Goal: Task Accomplishment & Management: Use online tool/utility

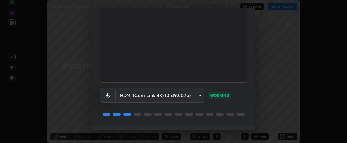
scroll to position [70, 0]
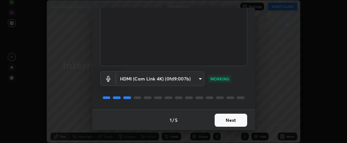
click at [222, 120] on button "Next" at bounding box center [231, 120] width 33 height 13
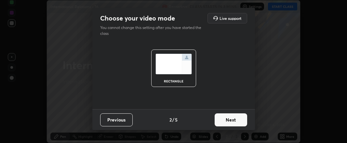
scroll to position [0, 0]
click at [225, 121] on button "Next" at bounding box center [231, 119] width 33 height 13
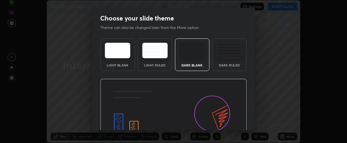
click at [226, 121] on img at bounding box center [173, 120] width 147 height 83
click at [230, 121] on img at bounding box center [173, 120] width 147 height 83
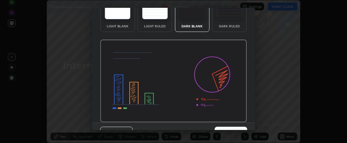
scroll to position [52, 0]
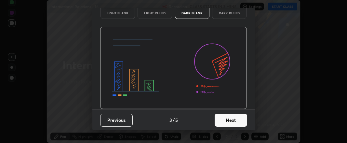
click at [225, 119] on button "Next" at bounding box center [231, 120] width 33 height 13
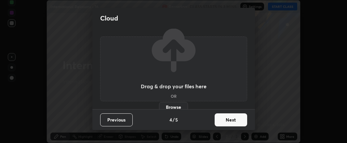
scroll to position [0, 0]
click at [227, 121] on button "Next" at bounding box center [231, 119] width 33 height 13
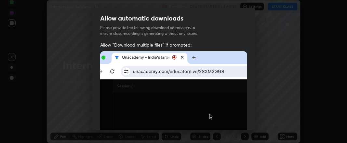
click at [228, 124] on img at bounding box center [173, 94] width 147 height 87
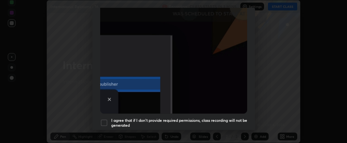
scroll to position [183, 0]
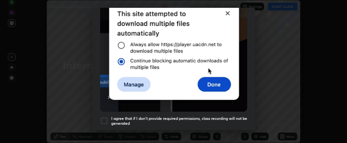
click at [105, 117] on div at bounding box center [104, 121] width 8 height 8
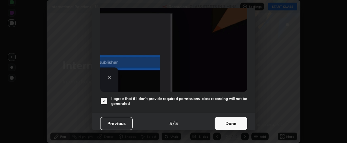
click at [220, 118] on button "Done" at bounding box center [231, 123] width 33 height 13
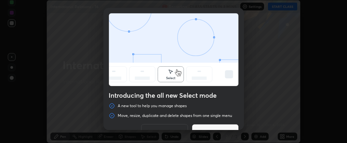
scroll to position [15, 0]
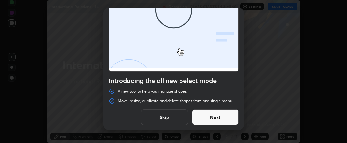
click at [160, 116] on button "Skip" at bounding box center [164, 117] width 47 height 16
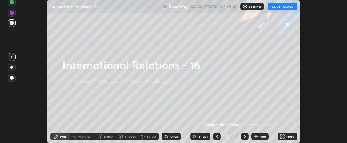
click at [282, 138] on icon at bounding box center [282, 138] width 2 height 2
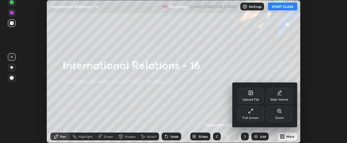
click at [253, 98] on div "Upload File" at bounding box center [250, 99] width 17 height 3
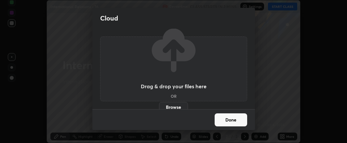
click at [172, 107] on label "Browse" at bounding box center [173, 107] width 29 height 10
click at [159, 107] on input "Browse" at bounding box center [159, 107] width 0 height 10
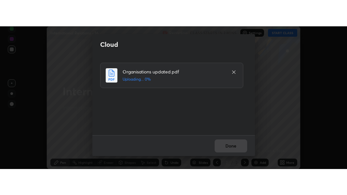
scroll to position [0, 0]
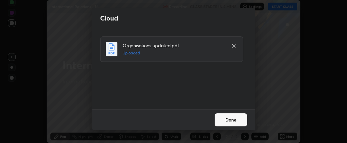
click at [225, 118] on button "Done" at bounding box center [231, 119] width 33 height 13
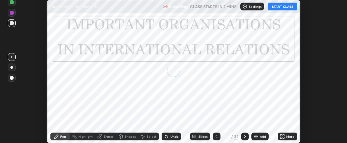
click at [282, 135] on icon at bounding box center [282, 135] width 2 height 2
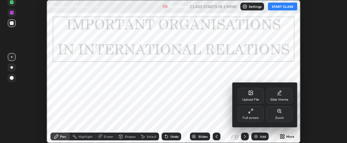
click at [251, 113] on icon at bounding box center [250, 110] width 5 height 5
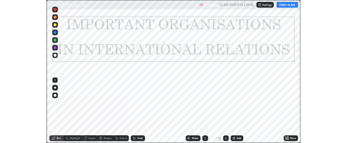
scroll to position [195, 347]
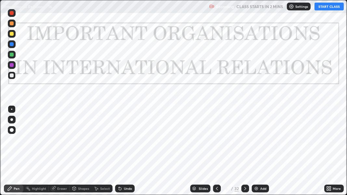
click at [256, 143] on img at bounding box center [256, 188] width 5 height 5
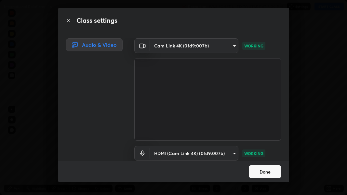
click at [266, 143] on button "Done" at bounding box center [265, 171] width 33 height 13
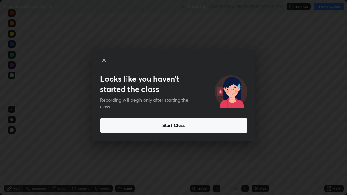
click at [160, 124] on button "Start Class" at bounding box center [173, 126] width 147 height 16
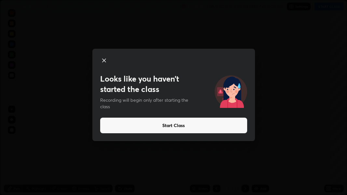
click at [164, 127] on button "Start Class" at bounding box center [173, 126] width 147 height 16
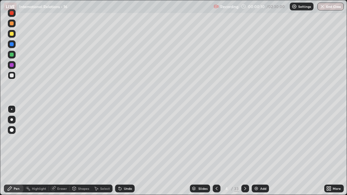
click at [245, 143] on icon at bounding box center [245, 188] width 2 height 3
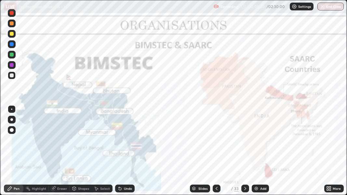
click at [254, 143] on img at bounding box center [256, 188] width 5 height 5
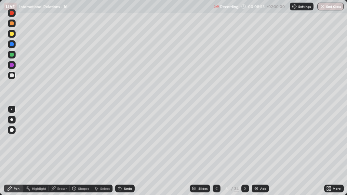
click at [12, 34] on div at bounding box center [12, 34] width 4 height 4
click at [11, 76] on div at bounding box center [12, 76] width 4 height 4
click at [243, 143] on icon at bounding box center [245, 188] width 5 height 5
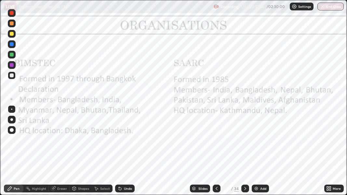
click at [245, 143] on icon at bounding box center [245, 188] width 5 height 5
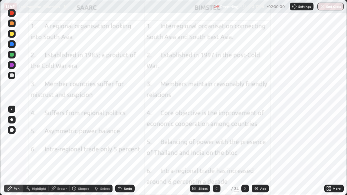
click at [245, 143] on icon at bounding box center [245, 188] width 5 height 5
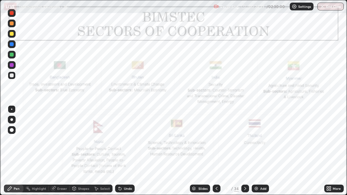
click at [328, 143] on icon at bounding box center [328, 188] width 2 height 2
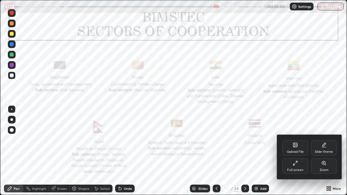
click at [295, 143] on icon at bounding box center [296, 145] width 4 height 4
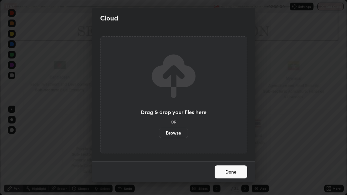
click at [175, 132] on label "Browse" at bounding box center [173, 133] width 29 height 10
click at [159, 132] on input "Browse" at bounding box center [159, 133] width 0 height 10
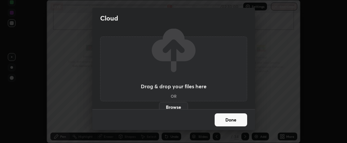
scroll to position [32402, 32198]
click at [173, 105] on label "Browse" at bounding box center [173, 107] width 29 height 10
click at [159, 105] on input "Browse" at bounding box center [159, 107] width 0 height 10
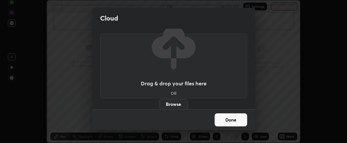
click at [227, 120] on button "Done" at bounding box center [231, 119] width 33 height 13
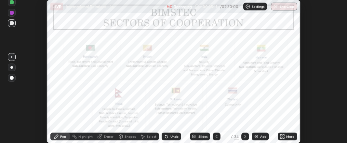
click at [199, 135] on div "Slides" at bounding box center [203, 136] width 9 height 3
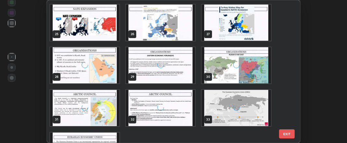
scroll to position [369, 0]
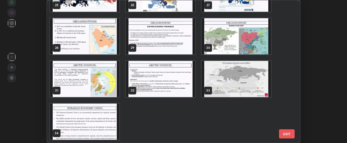
click at [101, 119] on img "grid" at bounding box center [84, 121] width 69 height 36
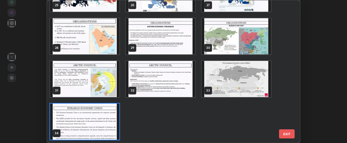
click at [100, 120] on img "grid" at bounding box center [84, 121] width 69 height 36
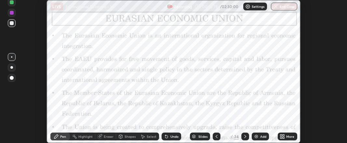
click at [282, 135] on icon at bounding box center [282, 135] width 2 height 2
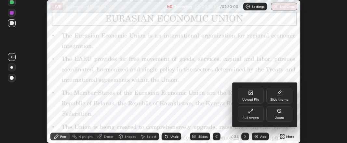
click at [249, 98] on div "Upload File" at bounding box center [250, 99] width 17 height 3
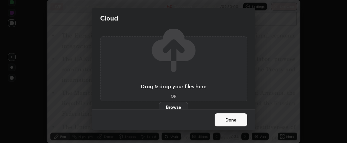
click at [169, 106] on label "Browse" at bounding box center [173, 107] width 29 height 10
click at [159, 106] on input "Browse" at bounding box center [159, 107] width 0 height 10
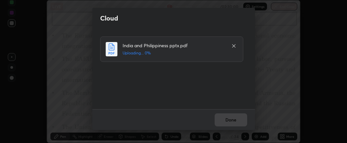
scroll to position [0, 0]
click at [224, 117] on button "Done" at bounding box center [231, 119] width 33 height 13
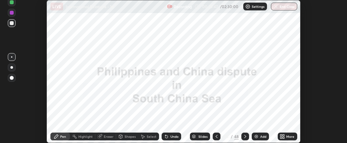
click at [193, 134] on icon at bounding box center [194, 136] width 4 height 4
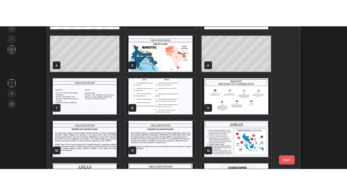
scroll to position [37, 0]
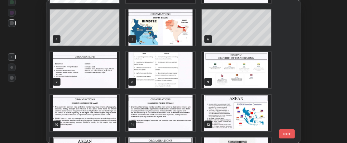
click at [240, 75] on img "grid" at bounding box center [236, 70] width 69 height 36
click at [241, 75] on img "grid" at bounding box center [236, 70] width 69 height 36
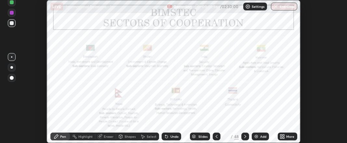
click at [282, 137] on icon at bounding box center [282, 138] width 2 height 2
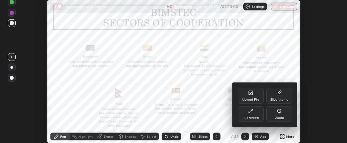
click at [250, 113] on icon at bounding box center [249, 112] width 1 height 1
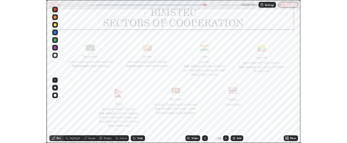
scroll to position [195, 347]
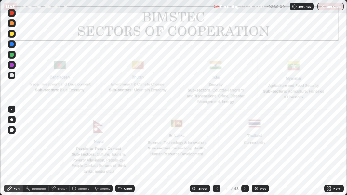
click at [245, 143] on icon at bounding box center [245, 188] width 5 height 5
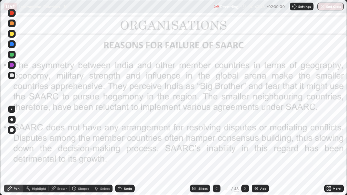
click at [245, 143] on icon at bounding box center [245, 188] width 5 height 5
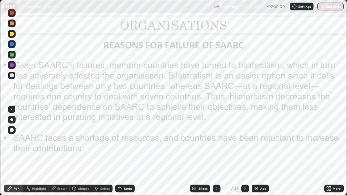
click at [244, 143] on icon at bounding box center [245, 188] width 5 height 5
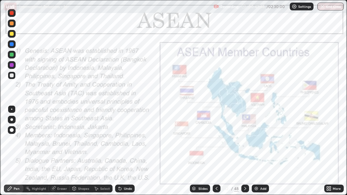
click at [245, 143] on icon at bounding box center [245, 188] width 5 height 5
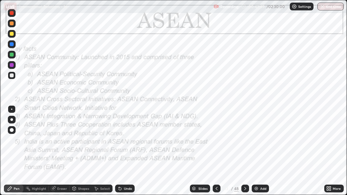
click at [245, 143] on icon at bounding box center [245, 188] width 5 height 5
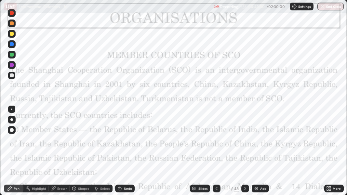
click at [243, 143] on icon at bounding box center [245, 188] width 5 height 5
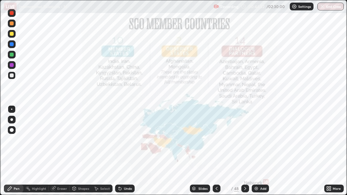
click at [9, 25] on div at bounding box center [12, 24] width 8 height 8
click at [10, 24] on div at bounding box center [12, 23] width 4 height 4
click at [11, 24] on div at bounding box center [12, 23] width 4 height 4
click at [11, 13] on div at bounding box center [12, 13] width 4 height 4
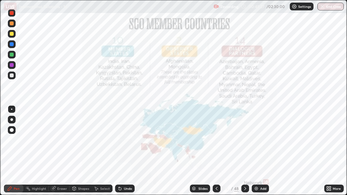
click at [129, 143] on div "Undo" at bounding box center [124, 188] width 22 height 13
click at [130, 143] on div "Undo" at bounding box center [124, 188] width 22 height 13
click at [129, 143] on div "Undo" at bounding box center [124, 188] width 22 height 13
click at [142, 143] on div "Slides 15 / 48 Add" at bounding box center [230, 188] width 190 height 13
click at [254, 143] on img at bounding box center [256, 188] width 5 height 5
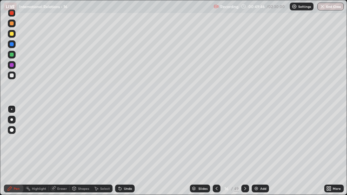
click at [11, 131] on div at bounding box center [12, 130] width 4 height 4
click at [12, 33] on div at bounding box center [12, 34] width 4 height 4
click at [216, 143] on icon at bounding box center [216, 188] width 5 height 5
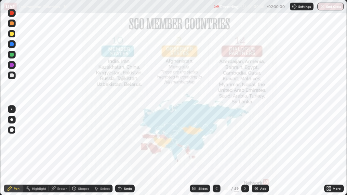
click at [216, 143] on icon at bounding box center [216, 188] width 5 height 5
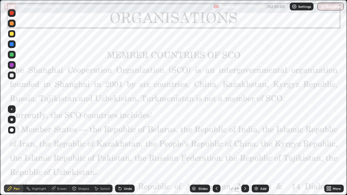
click at [245, 143] on icon at bounding box center [245, 188] width 5 height 5
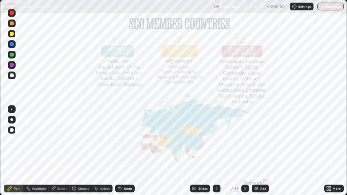
click at [245, 143] on icon at bounding box center [245, 188] width 5 height 5
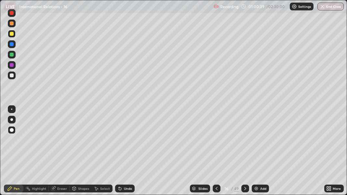
click at [245, 143] on icon at bounding box center [245, 188] width 5 height 5
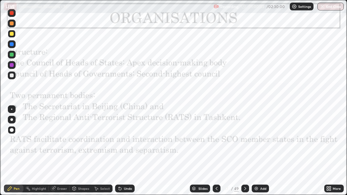
click at [11, 15] on div at bounding box center [12, 13] width 8 height 8
click at [12, 24] on div at bounding box center [12, 23] width 4 height 4
click at [11, 22] on div at bounding box center [12, 23] width 4 height 4
click at [217, 143] on icon at bounding box center [216, 188] width 5 height 5
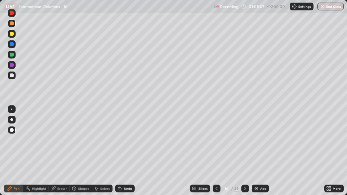
click at [216, 143] on icon at bounding box center [216, 188] width 5 height 5
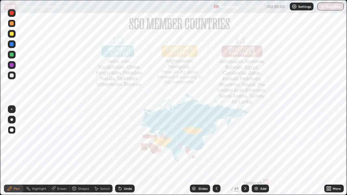
click at [216, 143] on icon at bounding box center [217, 188] width 2 height 3
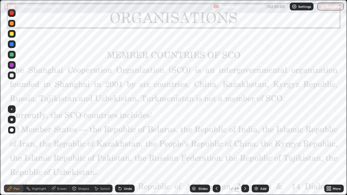
click at [248, 143] on div at bounding box center [245, 188] width 8 height 13
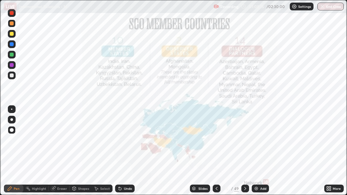
click at [216, 143] on icon at bounding box center [216, 188] width 5 height 5
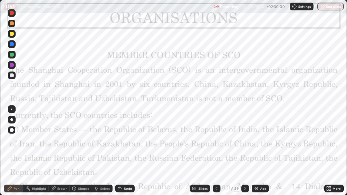
click at [215, 143] on icon at bounding box center [216, 188] width 5 height 5
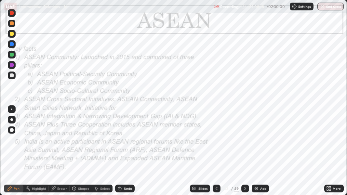
click at [245, 143] on icon at bounding box center [245, 188] width 5 height 5
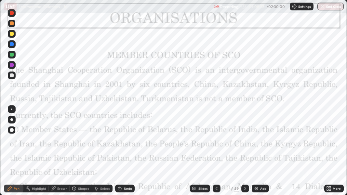
click at [11, 15] on div at bounding box center [12, 13] width 8 height 8
click at [11, 16] on div at bounding box center [12, 13] width 8 height 8
click at [11, 15] on div at bounding box center [12, 13] width 4 height 4
click at [57, 143] on div "Eraser" at bounding box center [62, 188] width 10 height 3
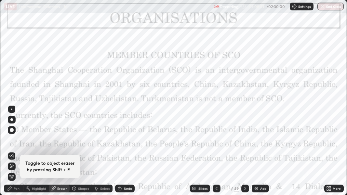
click at [11, 131] on div at bounding box center [12, 130] width 4 height 4
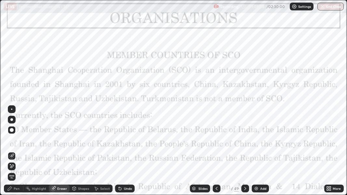
click at [12, 129] on div at bounding box center [12, 130] width 4 height 4
click at [11, 129] on div at bounding box center [12, 130] width 4 height 4
click at [12, 143] on div "Pen" at bounding box center [14, 189] width 20 height 8
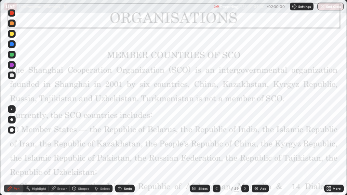
click at [12, 143] on icon at bounding box center [9, 188] width 5 height 5
click at [245, 143] on icon at bounding box center [245, 188] width 5 height 5
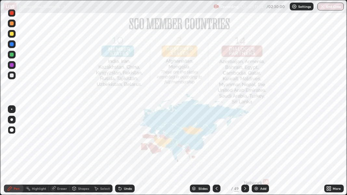
click at [245, 143] on icon at bounding box center [245, 188] width 5 height 5
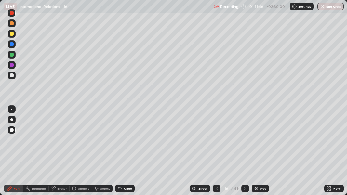
click at [245, 143] on icon at bounding box center [245, 188] width 5 height 5
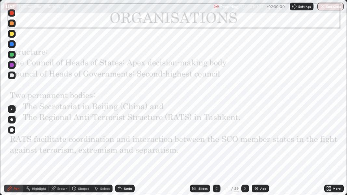
click at [247, 143] on div at bounding box center [245, 189] width 8 height 8
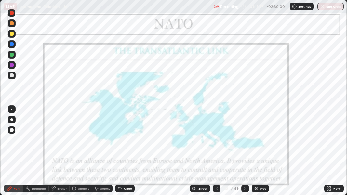
click at [244, 143] on icon at bounding box center [245, 188] width 5 height 5
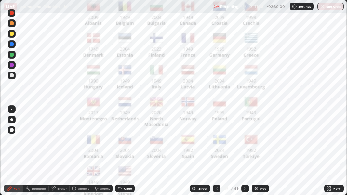
click at [244, 143] on icon at bounding box center [245, 188] width 5 height 5
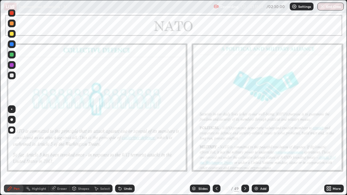
click at [13, 21] on div at bounding box center [12, 24] width 8 height 8
click at [12, 22] on div at bounding box center [12, 23] width 4 height 4
click at [216, 143] on icon at bounding box center [216, 188] width 5 height 5
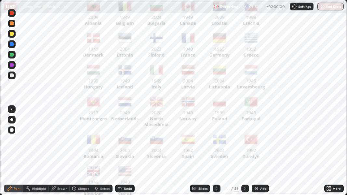
click at [216, 143] on icon at bounding box center [216, 188] width 5 height 5
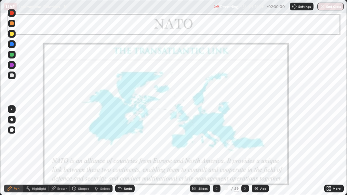
click at [219, 143] on div at bounding box center [217, 189] width 8 height 8
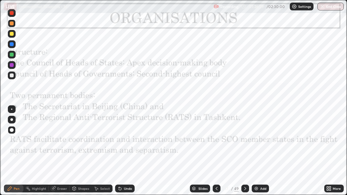
click at [217, 143] on icon at bounding box center [216, 188] width 5 height 5
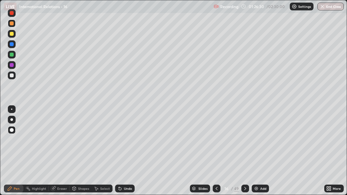
click at [247, 143] on icon at bounding box center [245, 188] width 5 height 5
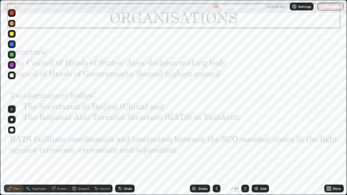
click at [245, 143] on icon at bounding box center [245, 188] width 2 height 3
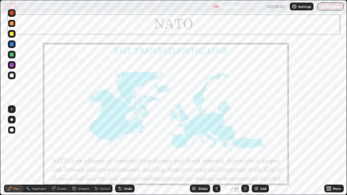
click at [244, 143] on icon at bounding box center [245, 188] width 5 height 5
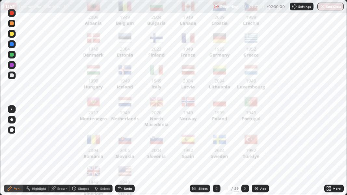
click at [245, 143] on icon at bounding box center [245, 188] width 5 height 5
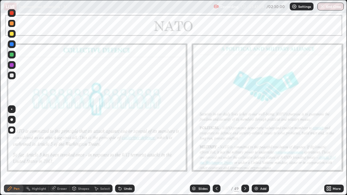
click at [213, 143] on div at bounding box center [217, 189] width 8 height 8
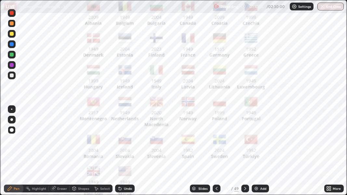
click at [12, 16] on div at bounding box center [12, 13] width 8 height 8
click at [12, 15] on div at bounding box center [12, 13] width 8 height 8
click at [11, 13] on div at bounding box center [12, 13] width 4 height 4
click at [245, 143] on icon at bounding box center [245, 188] width 2 height 3
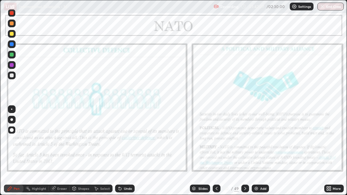
click at [245, 143] on icon at bounding box center [245, 188] width 5 height 5
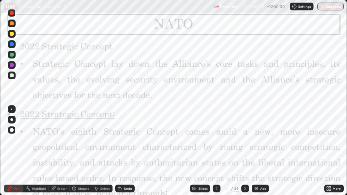
click at [245, 143] on icon at bounding box center [245, 188] width 5 height 5
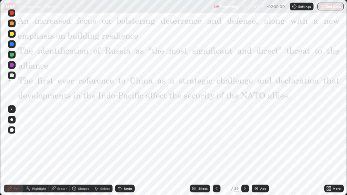
click at [245, 143] on icon at bounding box center [245, 188] width 5 height 5
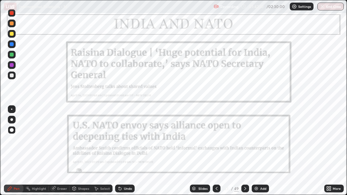
click at [245, 143] on icon at bounding box center [245, 188] width 5 height 5
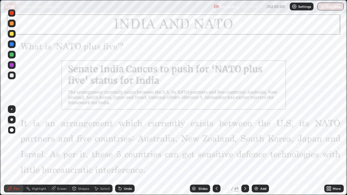
click at [244, 143] on icon at bounding box center [245, 188] width 5 height 5
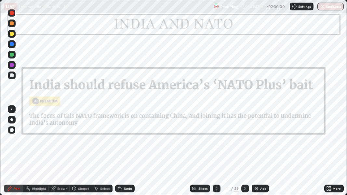
click at [245, 143] on icon at bounding box center [245, 188] width 5 height 5
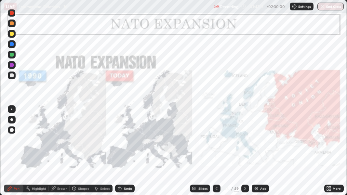
click at [245, 143] on icon at bounding box center [245, 188] width 2 height 3
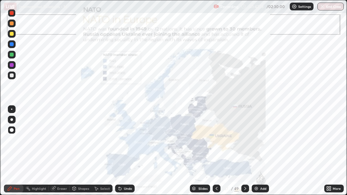
click at [216, 143] on icon at bounding box center [216, 188] width 5 height 5
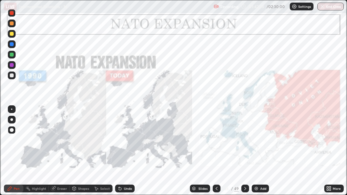
click at [12, 65] on div at bounding box center [12, 65] width 4 height 4
click at [12, 66] on div at bounding box center [12, 65] width 4 height 4
click at [245, 143] on icon at bounding box center [245, 188] width 5 height 5
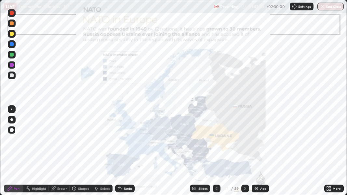
click at [217, 143] on icon at bounding box center [216, 188] width 5 height 5
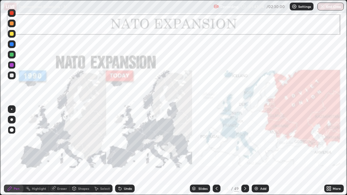
click at [217, 143] on div at bounding box center [217, 189] width 8 height 8
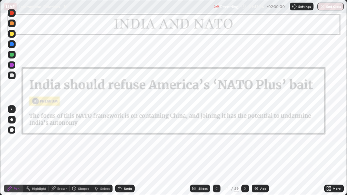
click at [214, 143] on icon at bounding box center [216, 188] width 5 height 5
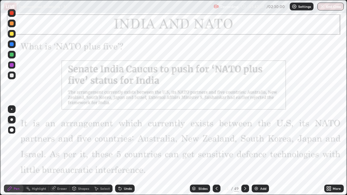
click at [219, 143] on div at bounding box center [217, 189] width 8 height 8
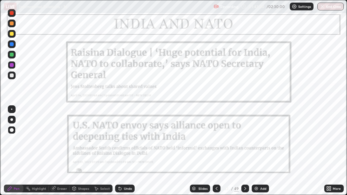
click at [245, 143] on icon at bounding box center [245, 188] width 2 height 3
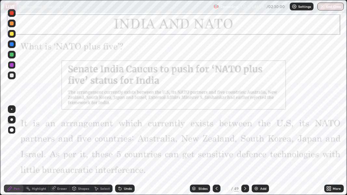
click at [216, 143] on icon at bounding box center [216, 188] width 5 height 5
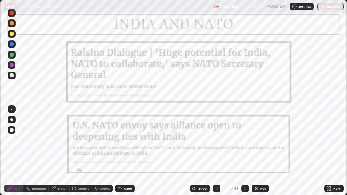
click at [216, 143] on icon at bounding box center [216, 188] width 5 height 5
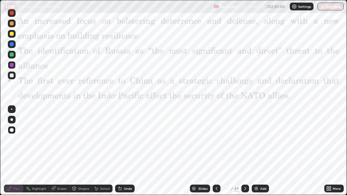
click at [216, 143] on icon at bounding box center [216, 188] width 5 height 5
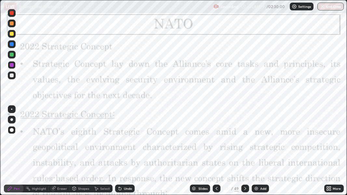
click at [245, 143] on icon at bounding box center [245, 188] width 5 height 5
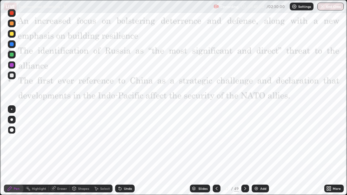
click at [215, 143] on icon at bounding box center [216, 188] width 5 height 5
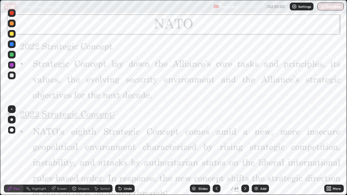
click at [244, 143] on icon at bounding box center [245, 188] width 5 height 5
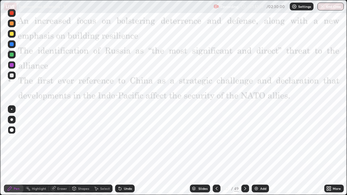
click at [242, 143] on div at bounding box center [245, 189] width 8 height 8
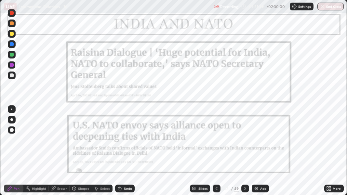
click at [248, 143] on div at bounding box center [245, 189] width 8 height 8
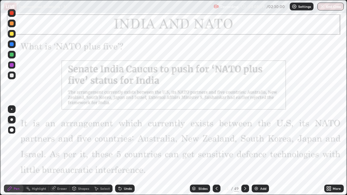
click at [245, 143] on icon at bounding box center [245, 188] width 2 height 3
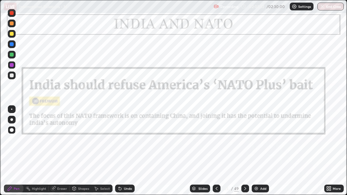
click at [243, 143] on div at bounding box center [245, 188] width 8 height 13
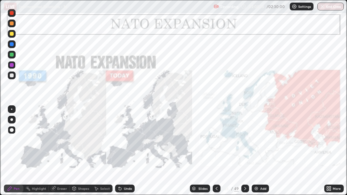
click at [216, 143] on icon at bounding box center [216, 188] width 5 height 5
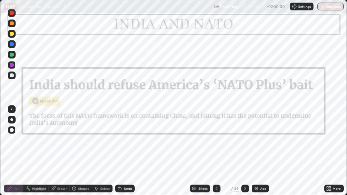
click at [245, 143] on icon at bounding box center [245, 188] width 5 height 5
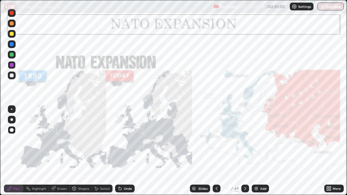
click at [243, 143] on icon at bounding box center [245, 188] width 5 height 5
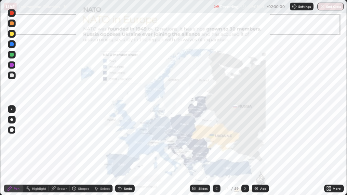
click at [216, 143] on icon at bounding box center [217, 188] width 2 height 3
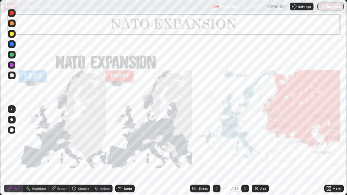
click at [216, 143] on icon at bounding box center [216, 188] width 5 height 5
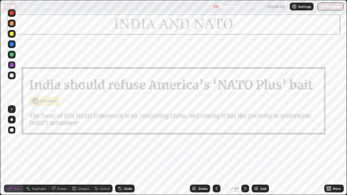
click at [242, 143] on div at bounding box center [245, 189] width 8 height 8
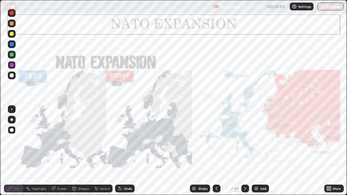
click at [244, 143] on icon at bounding box center [245, 188] width 5 height 5
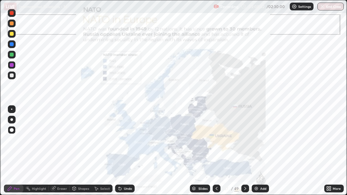
click at [244, 143] on div at bounding box center [245, 189] width 8 height 8
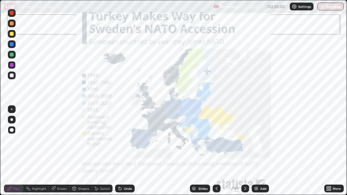
click at [244, 143] on div at bounding box center [245, 189] width 8 height 8
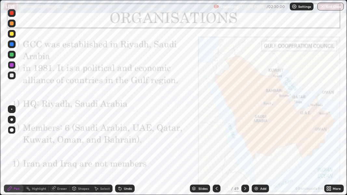
click at [216, 143] on icon at bounding box center [216, 188] width 5 height 5
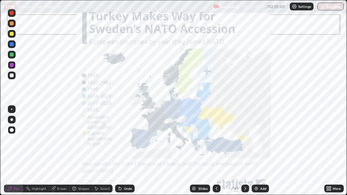
click at [245, 143] on icon at bounding box center [245, 188] width 5 height 5
click at [244, 143] on icon at bounding box center [245, 188] width 2 height 3
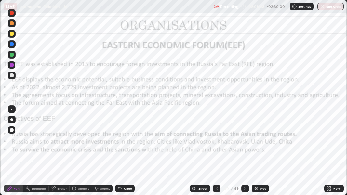
click at [245, 143] on icon at bounding box center [245, 188] width 5 height 5
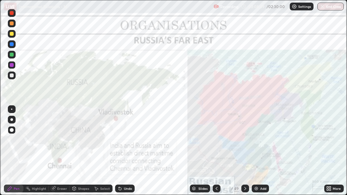
click at [245, 143] on icon at bounding box center [245, 188] width 5 height 5
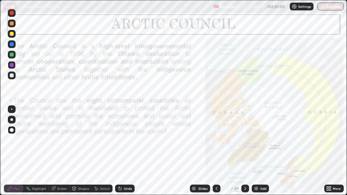
click at [244, 143] on icon at bounding box center [245, 188] width 5 height 5
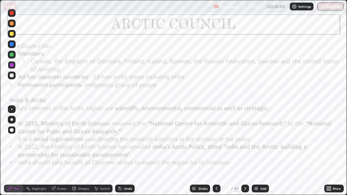
click at [245, 143] on icon at bounding box center [245, 188] width 5 height 5
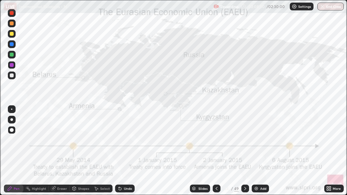
click at [245, 143] on icon at bounding box center [245, 188] width 5 height 5
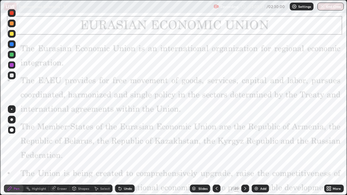
click at [247, 143] on div at bounding box center [245, 188] width 8 height 13
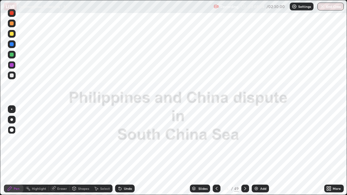
click at [216, 143] on icon at bounding box center [216, 188] width 5 height 5
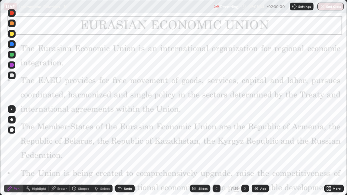
click at [215, 143] on icon at bounding box center [216, 188] width 5 height 5
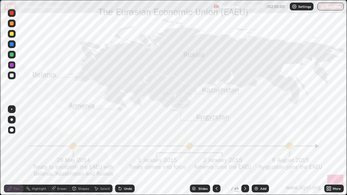
click at [216, 143] on icon at bounding box center [216, 188] width 5 height 5
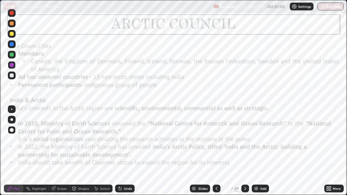
click at [243, 143] on icon at bounding box center [245, 188] width 5 height 5
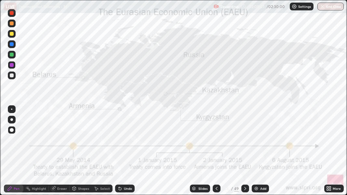
click at [244, 143] on icon at bounding box center [245, 188] width 5 height 5
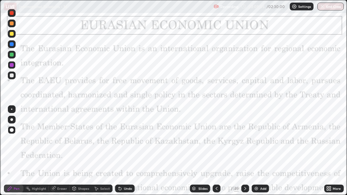
click at [245, 143] on icon at bounding box center [245, 188] width 5 height 5
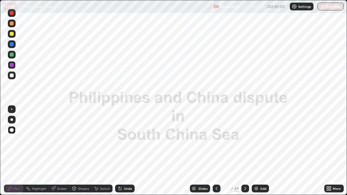
click at [245, 143] on icon at bounding box center [245, 188] width 5 height 5
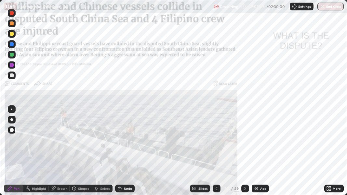
click at [245, 143] on icon at bounding box center [245, 188] width 5 height 5
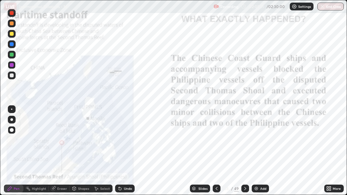
click at [247, 143] on icon at bounding box center [245, 188] width 5 height 5
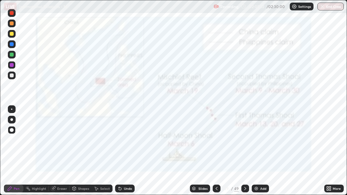
click at [243, 143] on icon at bounding box center [245, 188] width 5 height 5
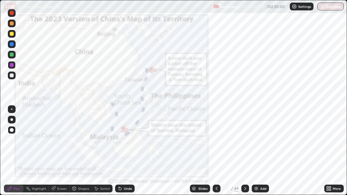
click at [10, 14] on div at bounding box center [12, 13] width 4 height 4
click at [11, 13] on div at bounding box center [12, 13] width 4 height 4
click at [216, 143] on icon at bounding box center [216, 188] width 5 height 5
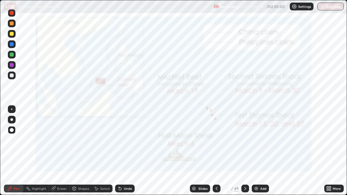
click at [219, 143] on div at bounding box center [217, 189] width 8 height 8
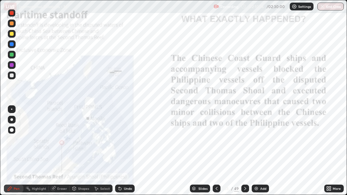
click at [245, 143] on icon at bounding box center [245, 188] width 2 height 3
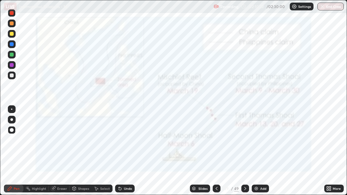
click at [220, 143] on div at bounding box center [217, 189] width 8 height 8
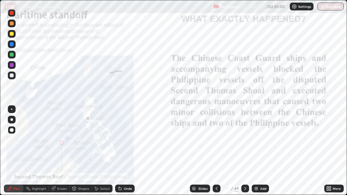
click at [217, 143] on icon at bounding box center [216, 188] width 5 height 5
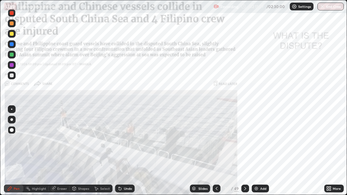
click at [216, 143] on icon at bounding box center [216, 188] width 5 height 5
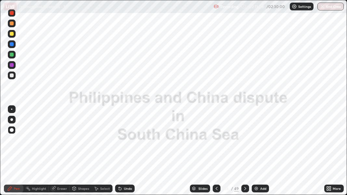
click at [245, 143] on icon at bounding box center [245, 188] width 5 height 5
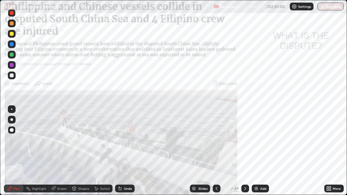
click at [247, 143] on div at bounding box center [245, 189] width 8 height 8
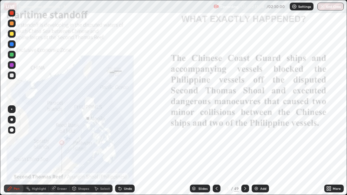
click at [244, 143] on icon at bounding box center [245, 188] width 5 height 5
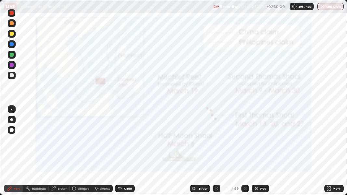
click at [249, 143] on div at bounding box center [245, 189] width 8 height 8
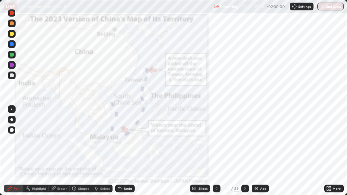
click at [248, 143] on div at bounding box center [245, 189] width 8 height 8
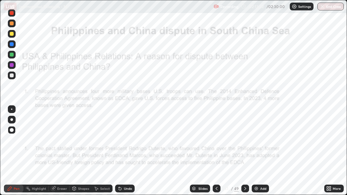
click at [213, 143] on div at bounding box center [217, 189] width 8 height 8
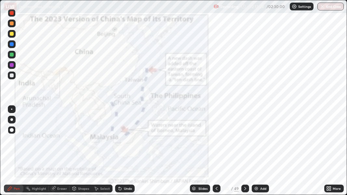
click at [216, 143] on icon at bounding box center [216, 188] width 5 height 5
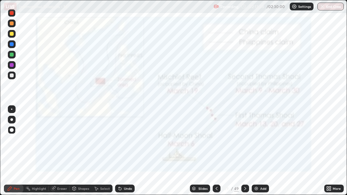
click at [216, 143] on icon at bounding box center [216, 188] width 5 height 5
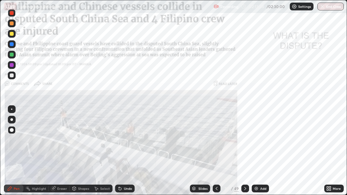
click at [216, 143] on icon at bounding box center [216, 188] width 5 height 5
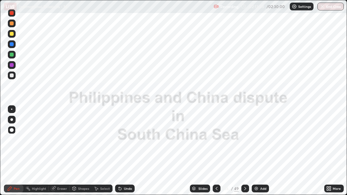
click at [216, 143] on icon at bounding box center [216, 188] width 5 height 5
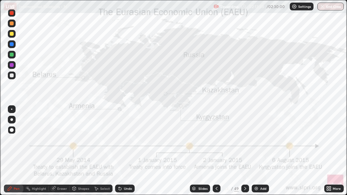
click at [216, 143] on icon at bounding box center [217, 188] width 2 height 3
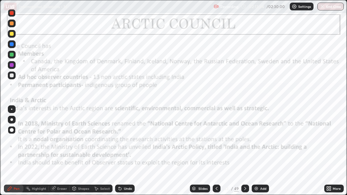
click at [216, 143] on icon at bounding box center [216, 188] width 5 height 5
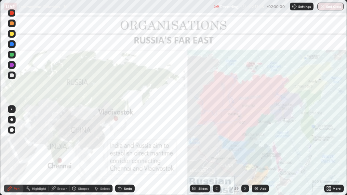
click at [216, 143] on div at bounding box center [217, 189] width 8 height 8
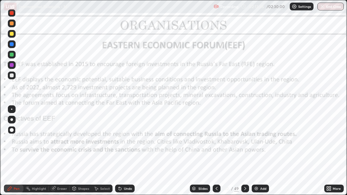
click at [217, 143] on div at bounding box center [217, 189] width 8 height 8
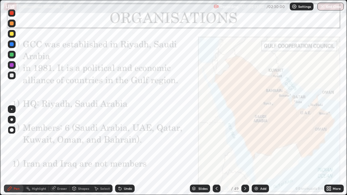
click at [218, 143] on div at bounding box center [217, 189] width 8 height 8
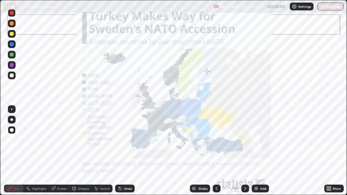
click at [216, 143] on icon at bounding box center [216, 188] width 5 height 5
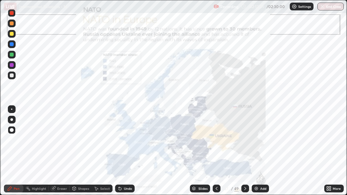
click at [216, 143] on icon at bounding box center [216, 188] width 5 height 5
click at [220, 143] on div at bounding box center [217, 189] width 8 height 8
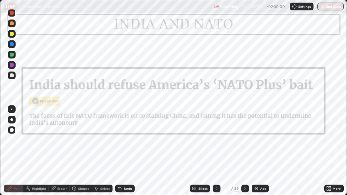
click at [216, 143] on icon at bounding box center [216, 188] width 5 height 5
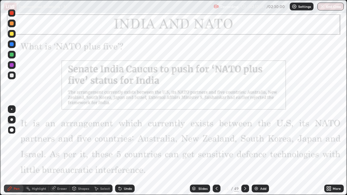
click at [216, 143] on icon at bounding box center [216, 188] width 5 height 5
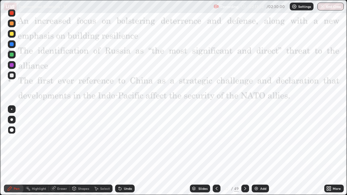
click at [216, 143] on icon at bounding box center [216, 188] width 5 height 5
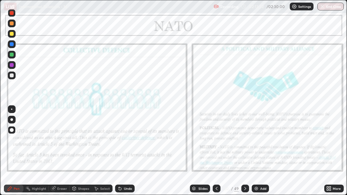
click at [219, 143] on div at bounding box center [217, 189] width 8 height 8
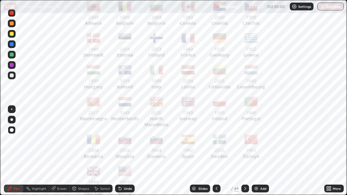
click at [216, 143] on icon at bounding box center [216, 188] width 5 height 5
click at [219, 143] on div at bounding box center [217, 189] width 8 height 8
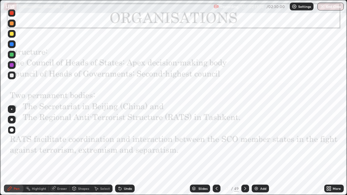
click at [219, 143] on div at bounding box center [217, 189] width 8 height 8
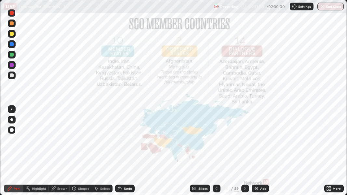
click at [220, 143] on div at bounding box center [217, 189] width 8 height 8
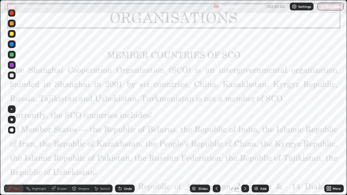
click at [216, 143] on icon at bounding box center [216, 188] width 5 height 5
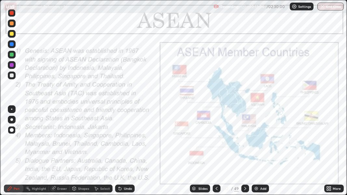
click at [215, 143] on icon at bounding box center [216, 188] width 5 height 5
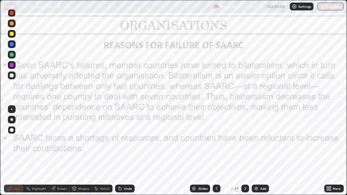
click at [216, 143] on icon at bounding box center [216, 188] width 5 height 5
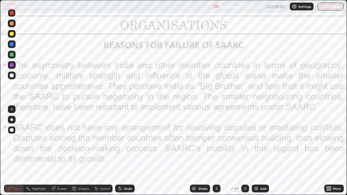
click at [214, 143] on icon at bounding box center [216, 188] width 5 height 5
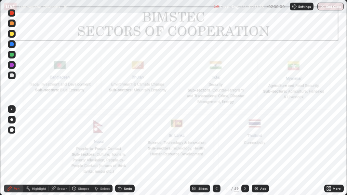
click at [215, 143] on icon at bounding box center [216, 188] width 5 height 5
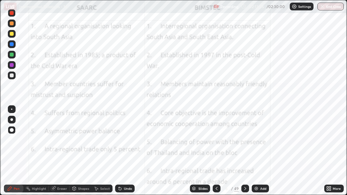
click at [216, 143] on icon at bounding box center [216, 188] width 5 height 5
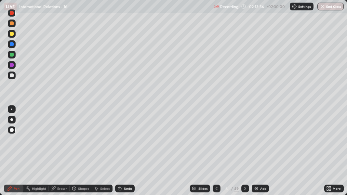
click at [216, 143] on icon at bounding box center [216, 188] width 5 height 5
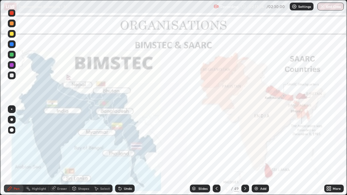
click at [216, 143] on icon at bounding box center [216, 188] width 5 height 5
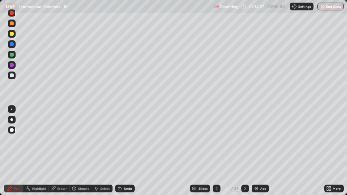
click at [12, 34] on div at bounding box center [12, 34] width 4 height 4
click at [325, 4] on button "End Class" at bounding box center [331, 7] width 26 height 8
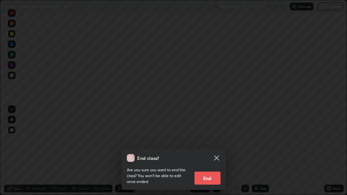
click at [204, 143] on button "End" at bounding box center [208, 178] width 26 height 13
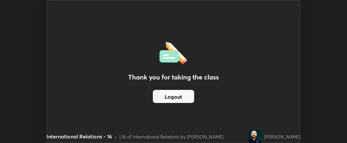
scroll to position [32402, 32198]
